Goal: Transaction & Acquisition: Purchase product/service

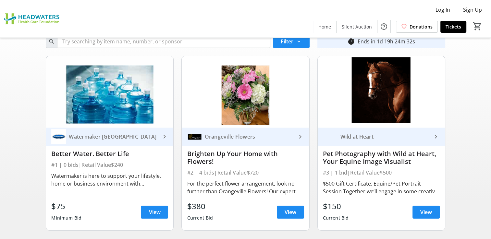
scroll to position [32, 0]
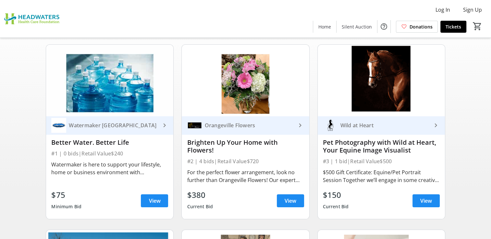
click at [298, 125] on mat-icon "keyboard_arrow_right" at bounding box center [300, 126] width 8 height 8
click at [287, 199] on span "View" at bounding box center [290, 201] width 12 height 8
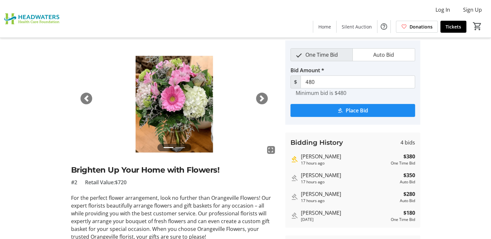
scroll to position [5, 0]
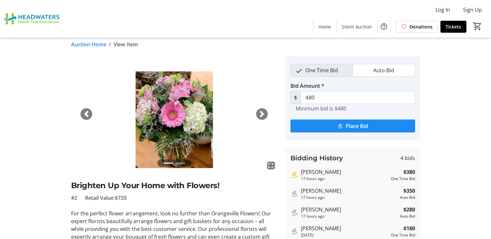
click at [261, 114] on span "button" at bounding box center [261, 114] width 6 height 6
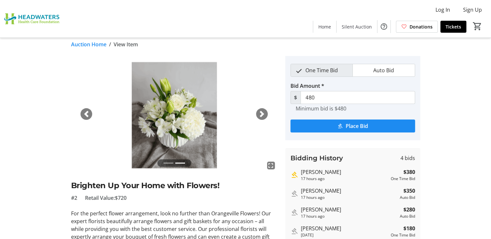
click at [261, 114] on span "button" at bounding box center [261, 114] width 6 height 6
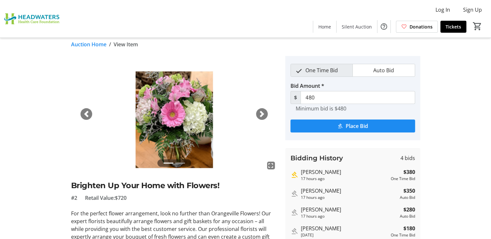
click at [261, 114] on span "button" at bounding box center [261, 114] width 6 height 6
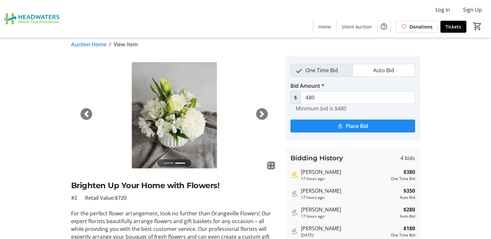
click at [261, 114] on span "button" at bounding box center [261, 114] width 6 height 6
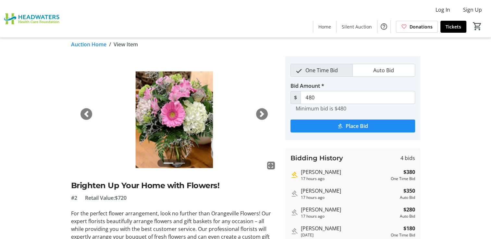
click at [261, 114] on span "button" at bounding box center [261, 114] width 6 height 6
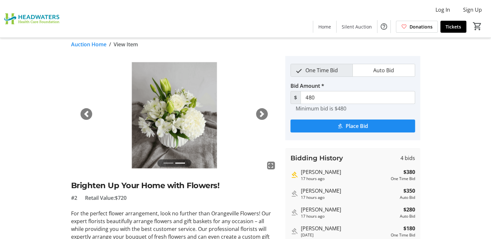
click at [261, 114] on span "button" at bounding box center [261, 114] width 6 height 6
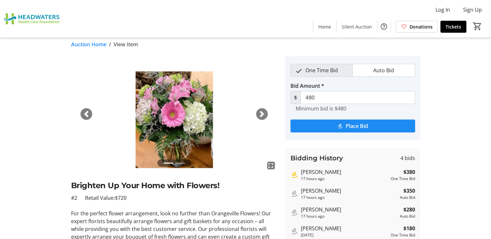
click at [261, 114] on span "button" at bounding box center [261, 114] width 6 height 6
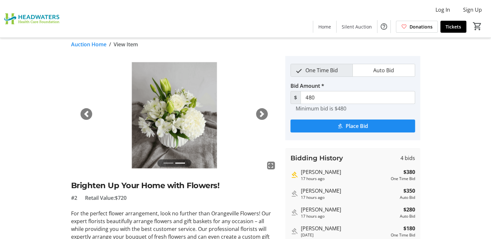
click at [261, 114] on span "button" at bounding box center [261, 114] width 6 height 6
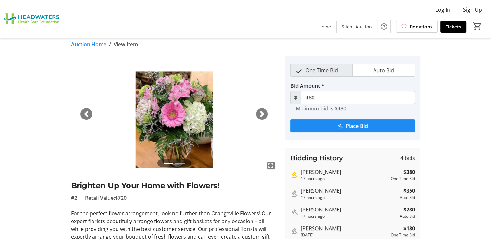
click at [261, 114] on span "button" at bounding box center [261, 114] width 6 height 6
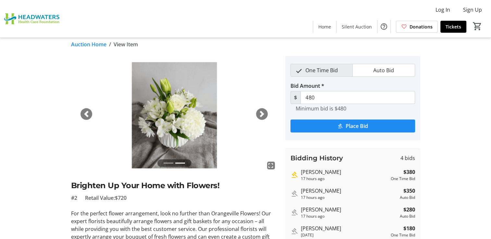
click at [261, 114] on span "button" at bounding box center [261, 114] width 6 height 6
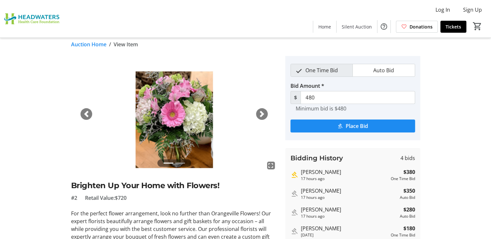
click at [261, 114] on span "button" at bounding box center [261, 114] width 6 height 6
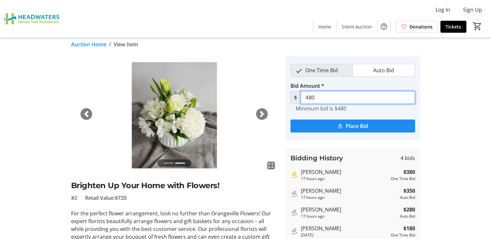
drag, startPoint x: 317, startPoint y: 97, endPoint x: 304, endPoint y: 94, distance: 12.6
click at [304, 94] on input "480" at bounding box center [357, 97] width 114 height 13
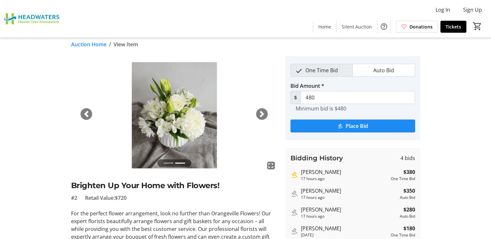
click at [263, 77] on img at bounding box center [174, 114] width 206 height 116
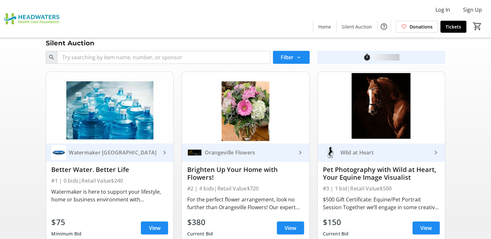
scroll to position [32, 0]
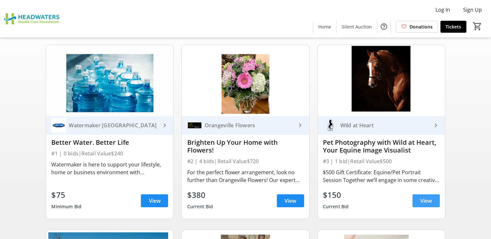
click at [422, 198] on span "View" at bounding box center [426, 201] width 12 height 8
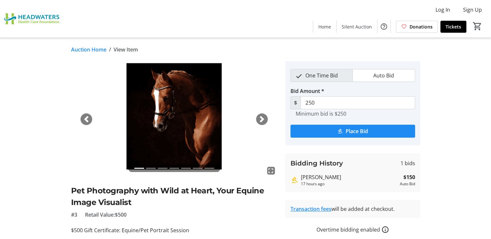
click at [91, 49] on link "Auction Home" at bounding box center [88, 50] width 35 height 8
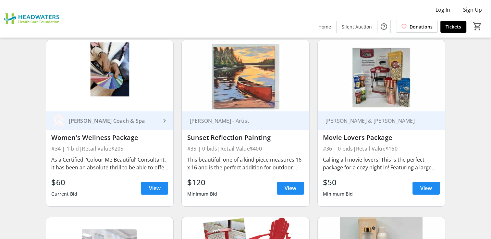
scroll to position [2075, 0]
